Goal: Information Seeking & Learning: Learn about a topic

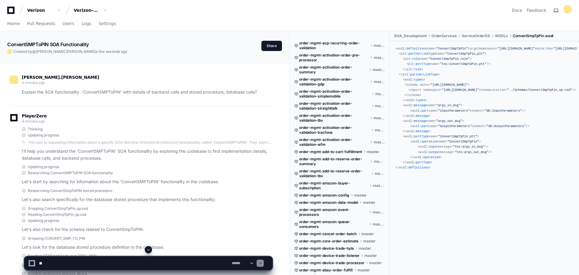
click at [180, 199] on p "Let's also search specifically for the database stored procedure that implement…" at bounding box center [147, 199] width 250 height 7
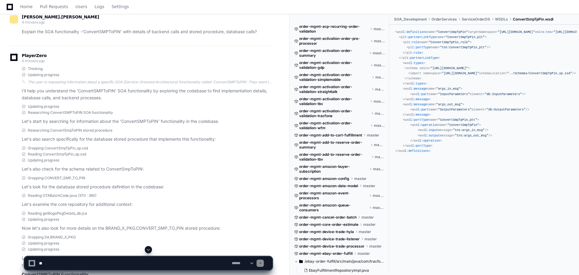
click at [120, 189] on p "Let's look for the database stored procedure definition in the codebase:" at bounding box center [147, 187] width 250 height 7
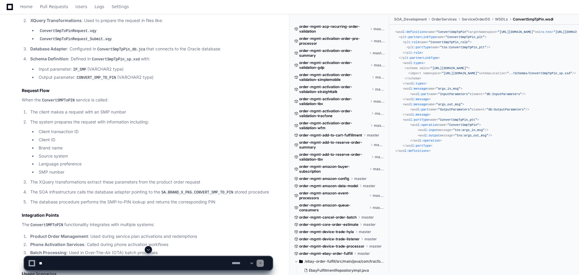
scroll to position [521, 0]
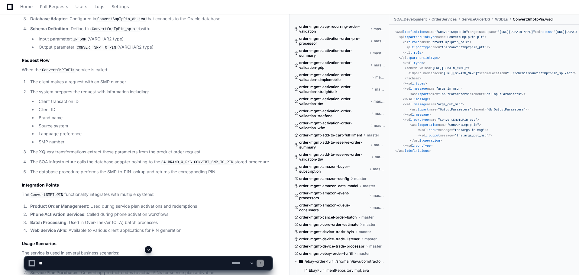
click at [124, 101] on li "Client transaction ID" at bounding box center [154, 101] width 235 height 7
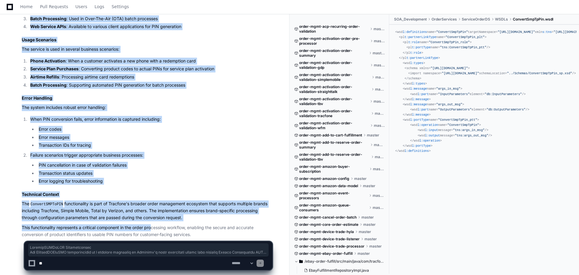
scroll to position [733, 0]
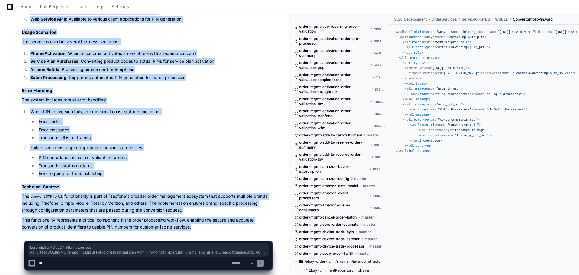
drag, startPoint x: 21, startPoint y: 124, endPoint x: 196, endPoint y: 224, distance: 200.7
copy article "ConvertSMPToPIN Functionality The ConvertSMPToPIN functionality is a critical c…"
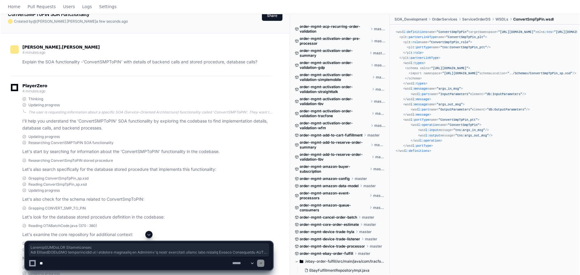
scroll to position [0, 0]
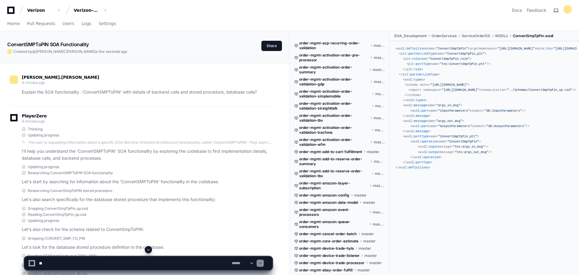
click at [131, 71] on div "alex.arputham 4 minutes ago Explain the SOA functionality -'ConvertSMPToPIN' wi…" at bounding box center [141, 87] width 263 height 38
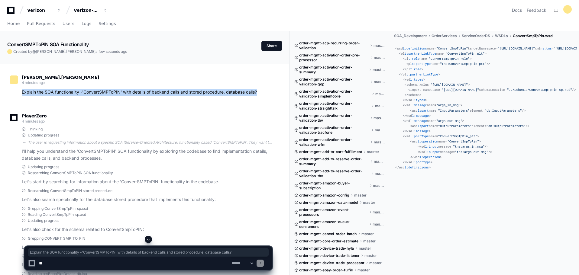
drag, startPoint x: 21, startPoint y: 90, endPoint x: 258, endPoint y: 92, distance: 236.6
click at [258, 92] on div "Explain the SOA functionality -'ConvertSMPToPIN' with details of backend calls …" at bounding box center [141, 92] width 263 height 7
copy p "Explain the SOA functionality -'ConvertSMPToPIN' with details of backend calls …"
click at [11, 22] on span "Home" at bounding box center [13, 24] width 12 height 4
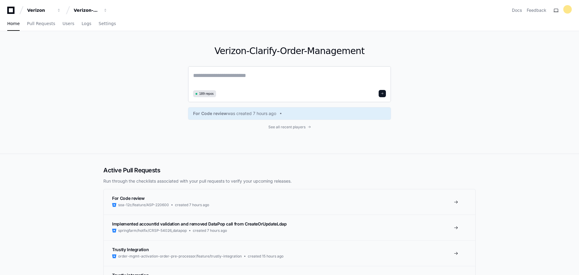
click at [276, 79] on textarea at bounding box center [289, 79] width 193 height 17
paste textarea "**********"
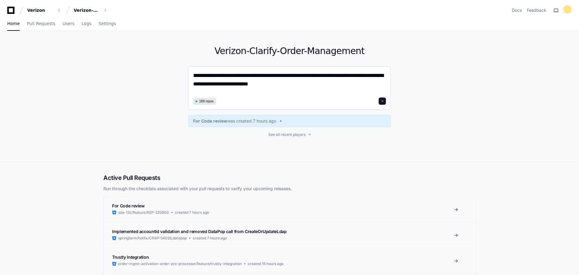
click at [278, 76] on textarea "**********" at bounding box center [289, 83] width 193 height 24
paste textarea "******"
type textarea "**********"
click at [384, 102] on span at bounding box center [382, 101] width 3 height 3
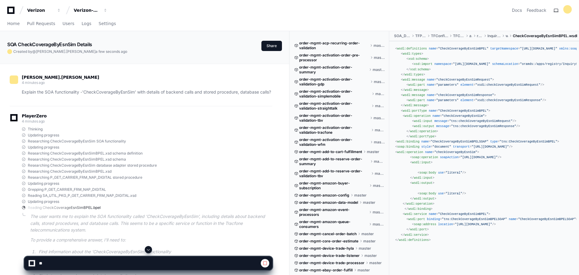
click at [164, 113] on div "PlayerZero 4 minutes ago Thinking Updating progress Researching CheckCoverageBy…" at bounding box center [141, 221] width 263 height 231
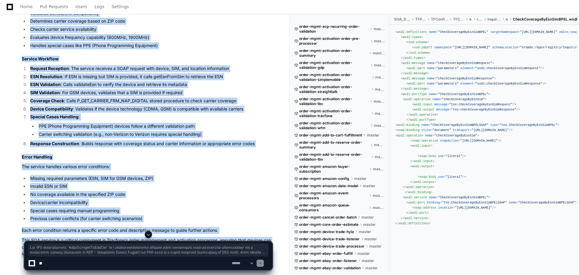
scroll to position [707, 0]
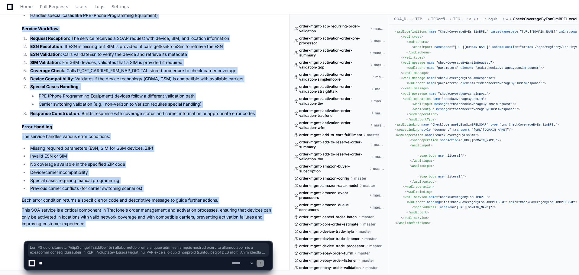
drag, startPoint x: 22, startPoint y: 156, endPoint x: 108, endPoint y: 225, distance: 110.0
copy article "The SOA functionality 'CheckCoverageByEsnSim' is a telecommunications service t…"
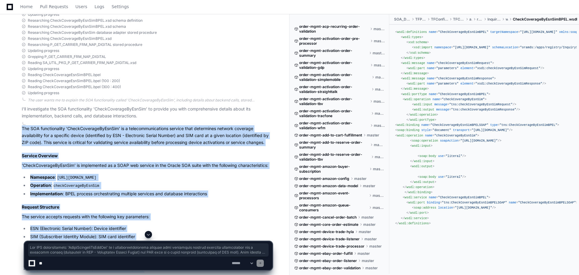
scroll to position [103, 0]
